Goal: Complete application form: Complete application form

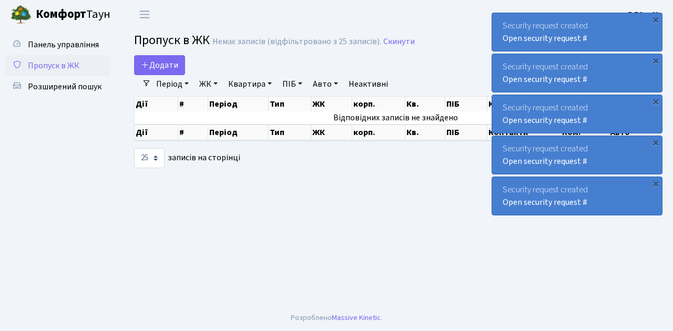
select select "25"
click at [76, 68] on span "Пропуск в ЖК" at bounding box center [54, 66] width 52 height 12
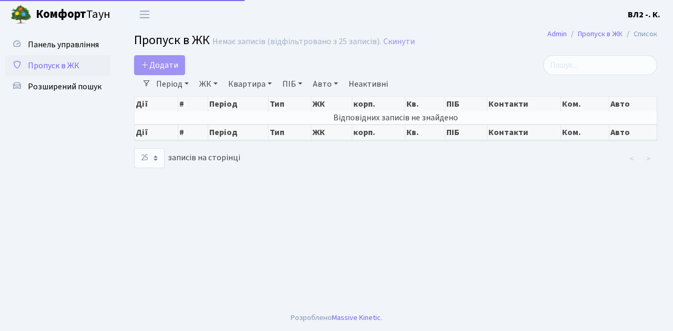
select select "25"
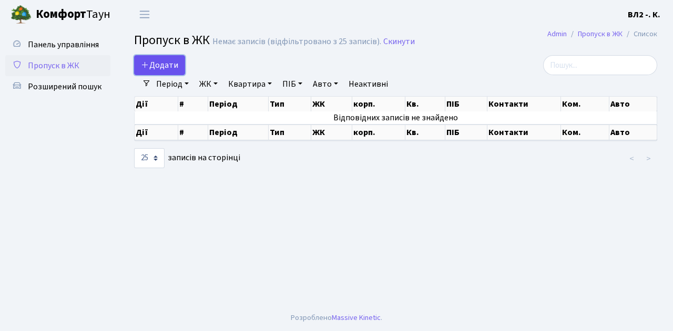
click at [164, 64] on span "Додати" at bounding box center [159, 65] width 37 height 12
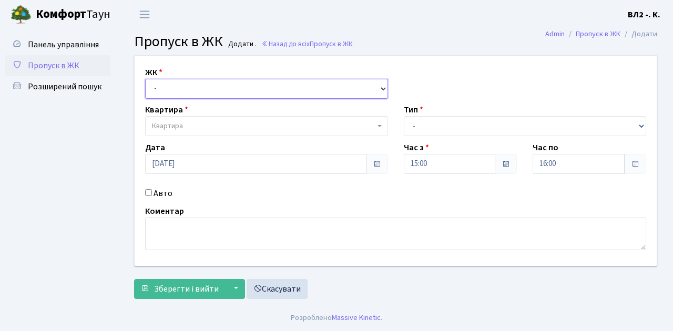
click at [176, 89] on select "- ВЛ1, Ужгородський пров., 4/1 ВЛ2, Голосіївський просп., 76 ВЛ3, пр.Голосіївсь…" at bounding box center [266, 89] width 243 height 20
select select "317"
click at [145, 79] on select "- ВЛ1, Ужгородський пров., 4/1 ВЛ2, Голосіївський просп., 76 ВЛ3, пр.Голосіївсь…" at bounding box center [266, 89] width 243 height 20
select select
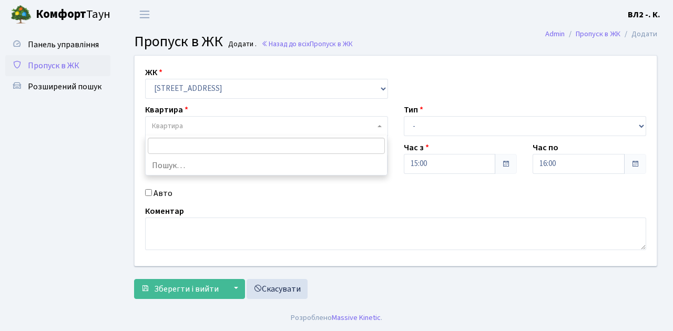
click at [211, 120] on span "Квартира" at bounding box center [266, 126] width 243 height 20
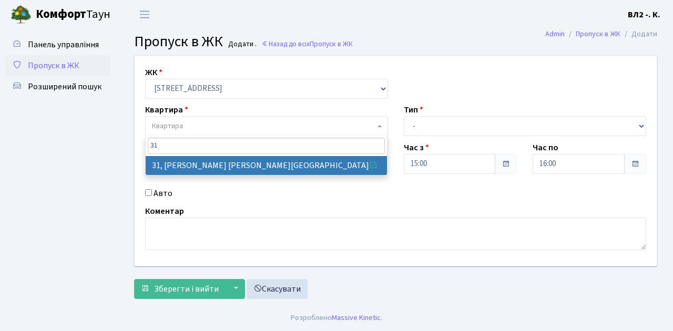
type input "31"
select select "38032"
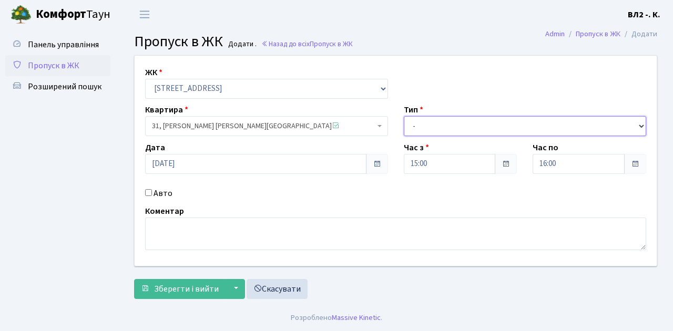
click at [425, 125] on select "- Доставка Таксі Гості Сервіс" at bounding box center [525, 126] width 243 height 20
select select "1"
click at [404, 116] on select "- Доставка Таксі Гості Сервіс" at bounding box center [525, 126] width 243 height 20
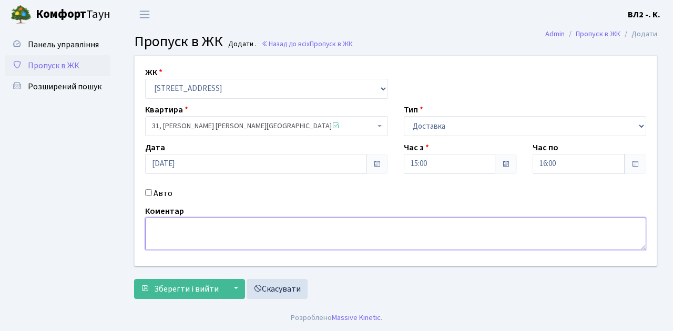
click at [184, 241] on textarea at bounding box center [395, 234] width 501 height 33
type textarea "Glovo"
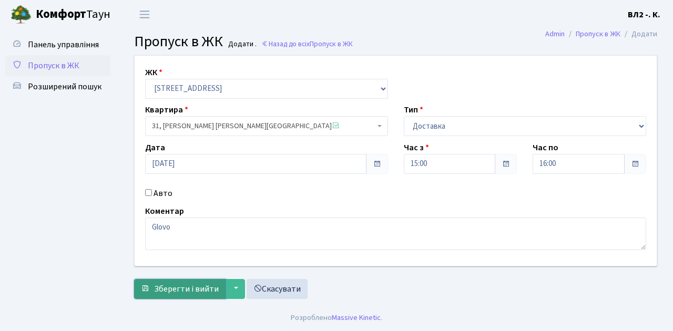
click at [173, 292] on span "Зберегти і вийти" at bounding box center [186, 289] width 65 height 12
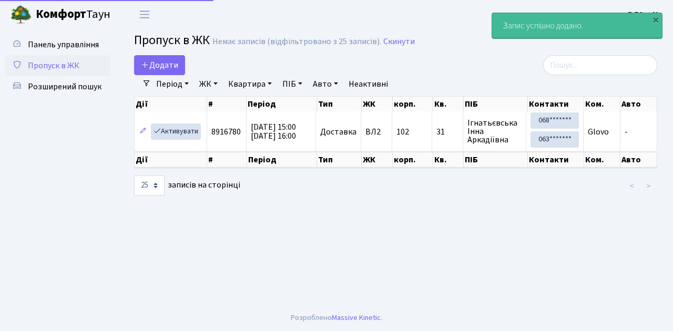
select select "25"
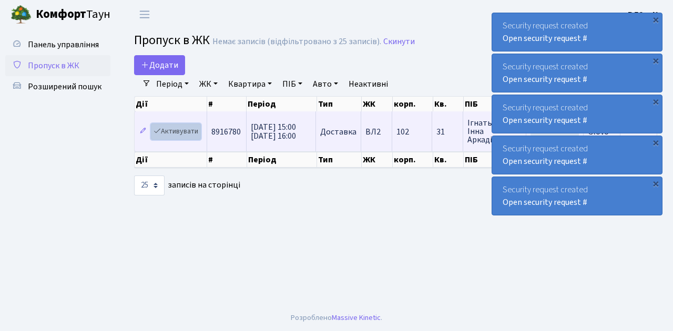
click at [183, 131] on link "Активувати" at bounding box center [176, 132] width 50 height 16
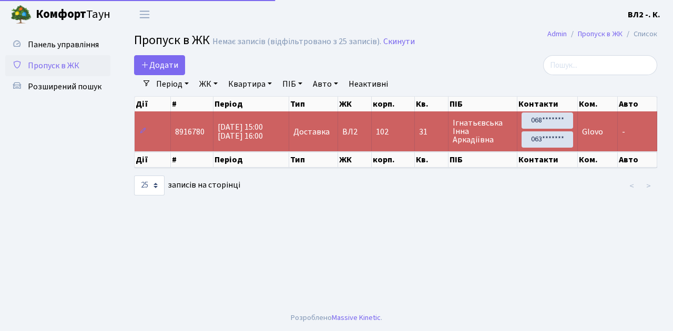
select select "25"
